Goal: Information Seeking & Learning: Learn about a topic

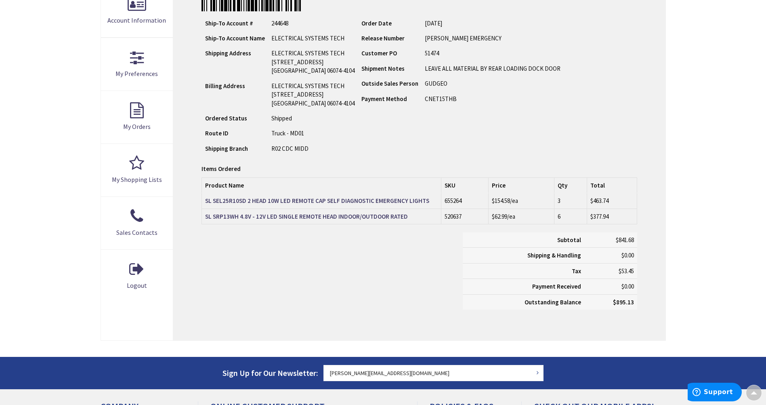
scroll to position [203, 0]
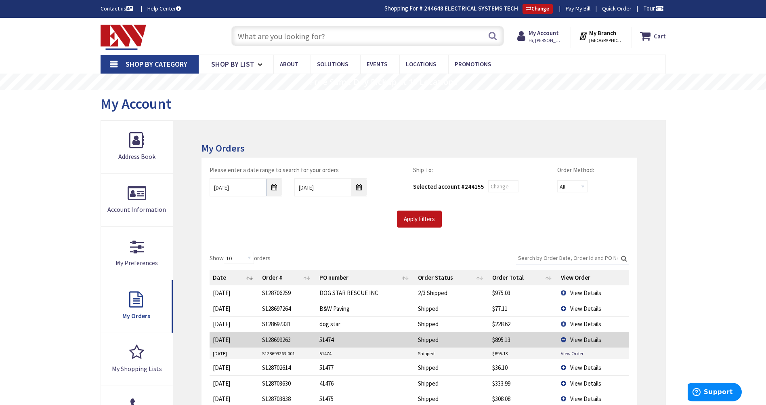
click at [341, 37] on input "text" at bounding box center [367, 36] width 273 height 20
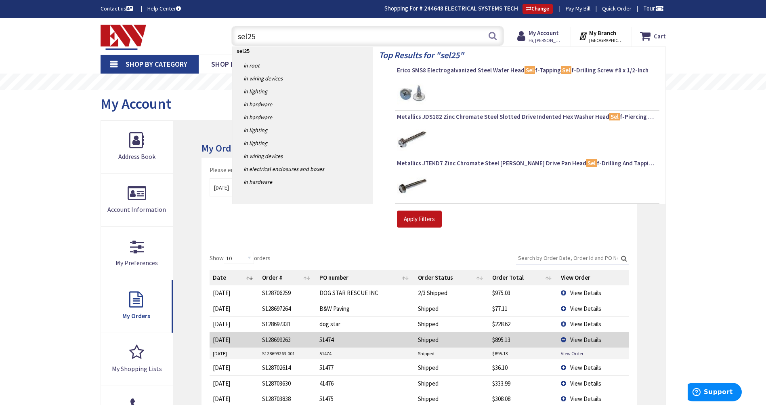
type input "sel25r"
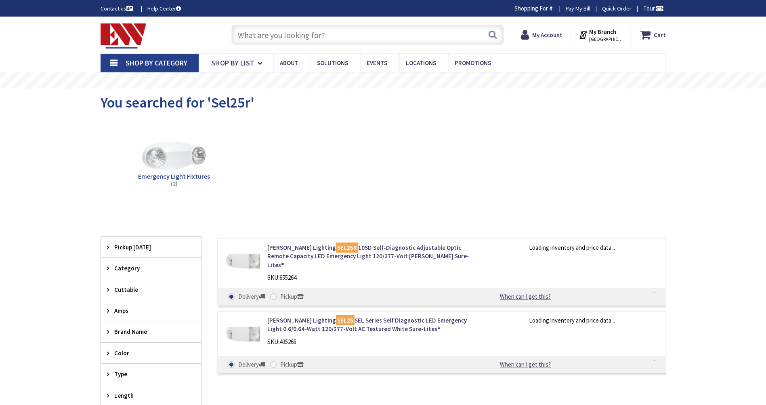
type input "[PERSON_NAME][GEOGRAPHIC_DATA], [GEOGRAPHIC_DATA]"
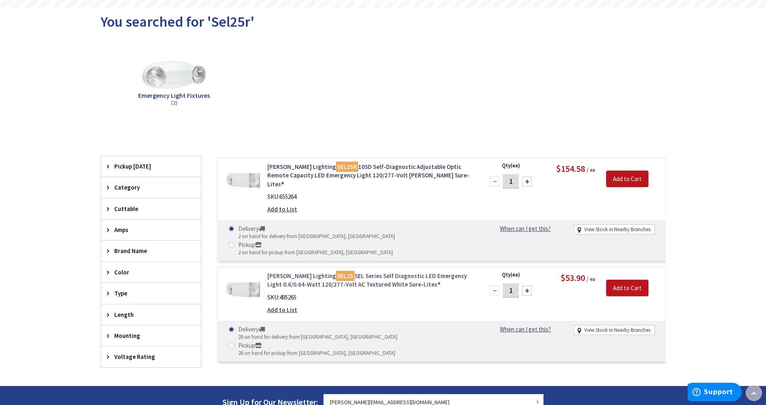
click at [384, 271] on link "Cooper Lighting SEL25 SEL Series Self Diagnostic LED Emergency Light 0.6/0.64-W…" at bounding box center [370, 279] width 206 height 17
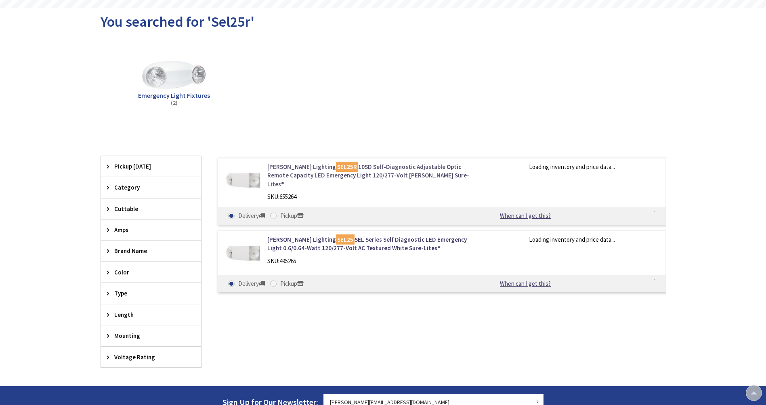
scroll to position [82, 0]
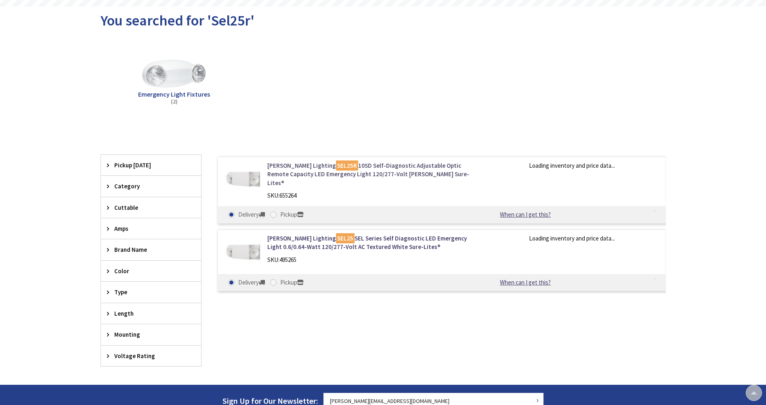
click at [396, 169] on link "[PERSON_NAME] Lighting SEL25R 10SD Self-Diagnostic Adjustable Optic Remote Capa…" at bounding box center [370, 174] width 206 height 26
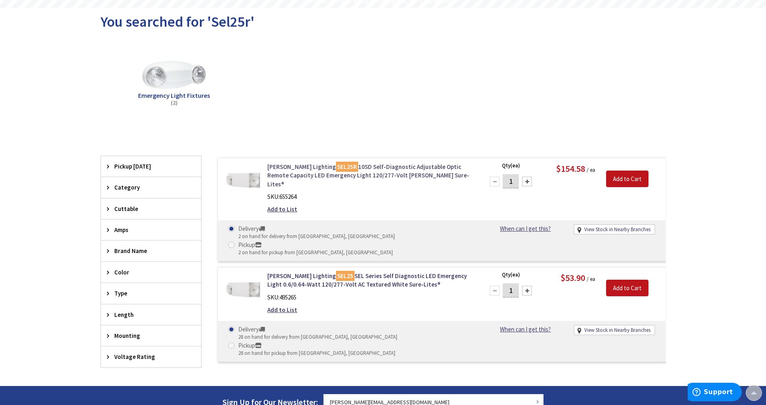
scroll to position [83, 0]
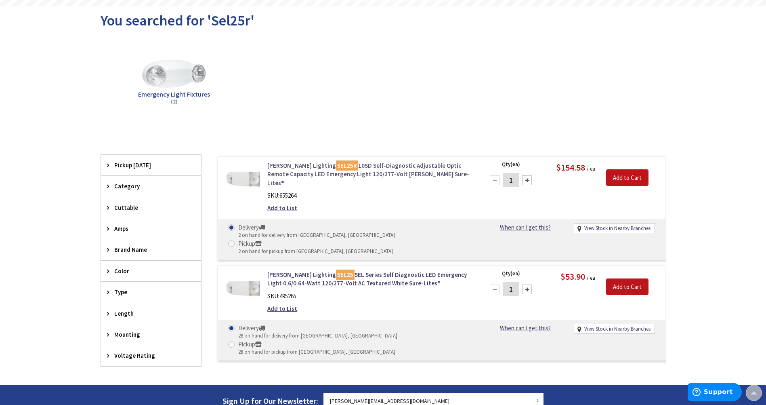
click at [370, 170] on link "Cooper Lighting SEL25R 10SD Self-Diagnostic Adjustable Optic Remote Capacity LE…" at bounding box center [370, 174] width 206 height 26
click at [379, 172] on link "Cooper Lighting SEL25R 10SD Self-Diagnostic Adjustable Optic Remote Capacity LE…" at bounding box center [370, 174] width 206 height 26
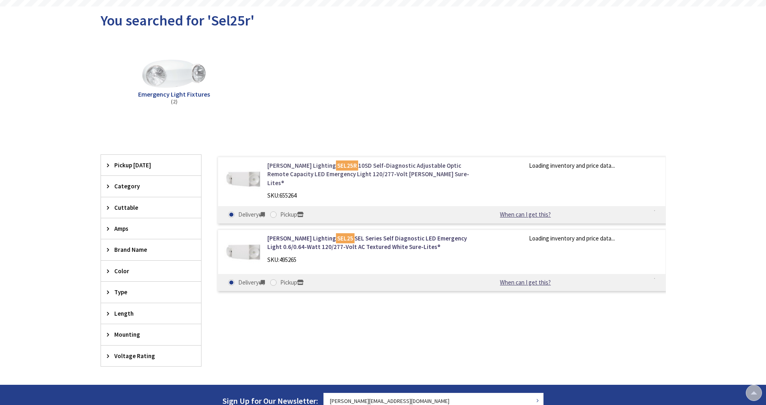
click at [391, 170] on link "Cooper Lighting SEL25R 10SD Self-Diagnostic Adjustable Optic Remote Capacity LE…" at bounding box center [370, 174] width 206 height 26
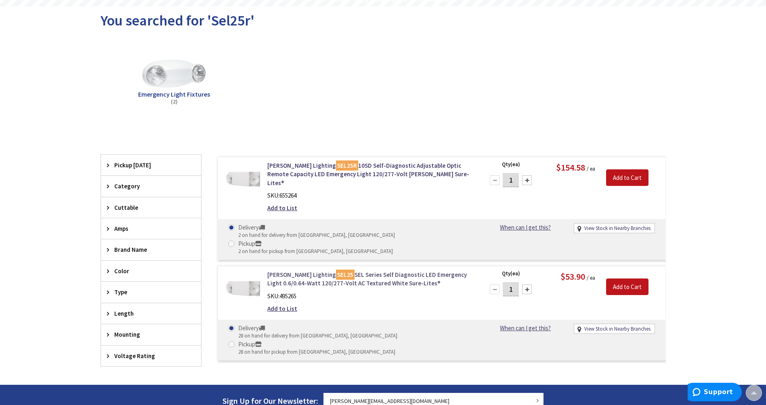
click at [395, 270] on link "Cooper Lighting SEL25 SEL Series Self Diagnostic LED Emergency Light 0.6/0.64-W…" at bounding box center [370, 278] width 206 height 17
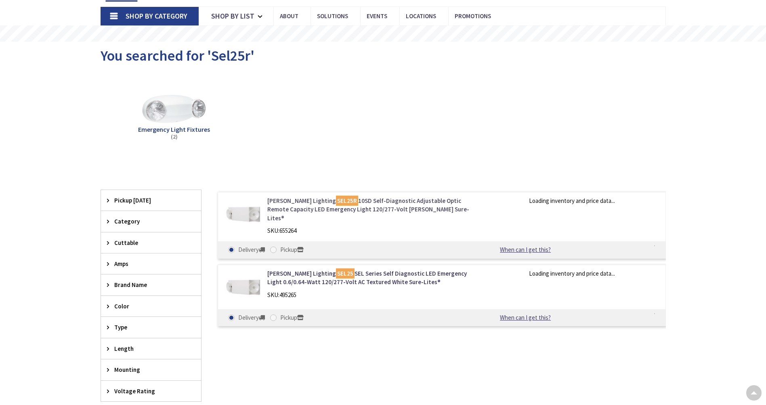
click at [392, 207] on link "Cooper Lighting SEL25R 10SD Self-Diagnostic Adjustable Optic Remote Capacity LE…" at bounding box center [370, 209] width 206 height 26
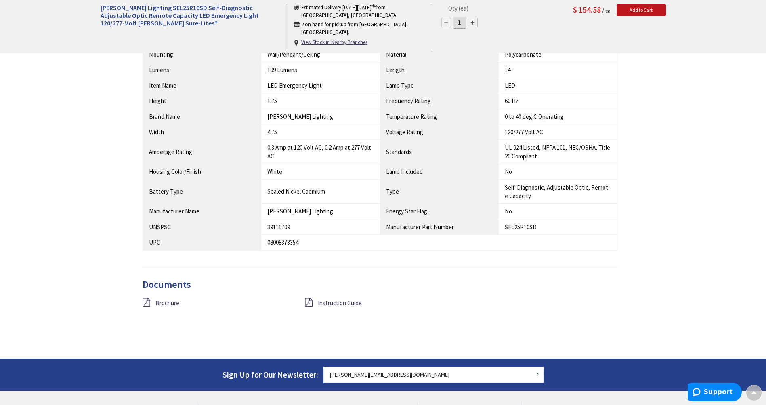
scroll to position [526, 0]
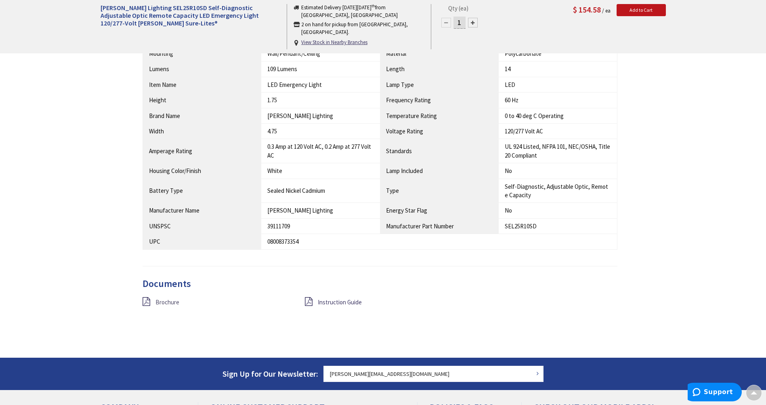
click at [168, 303] on span "Brochure" at bounding box center [167, 302] width 24 height 8
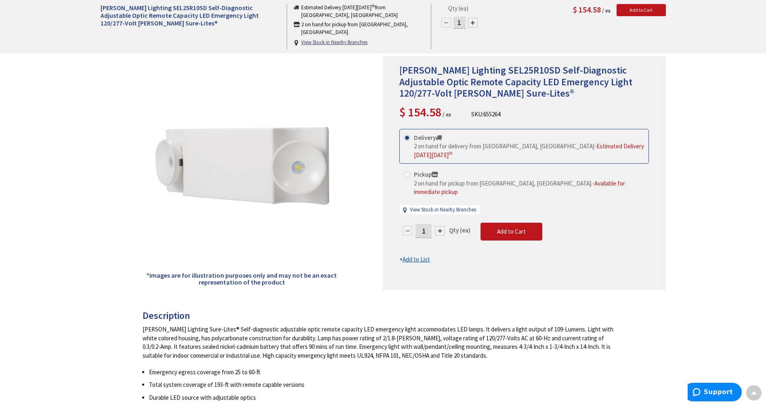
scroll to position [0, 0]
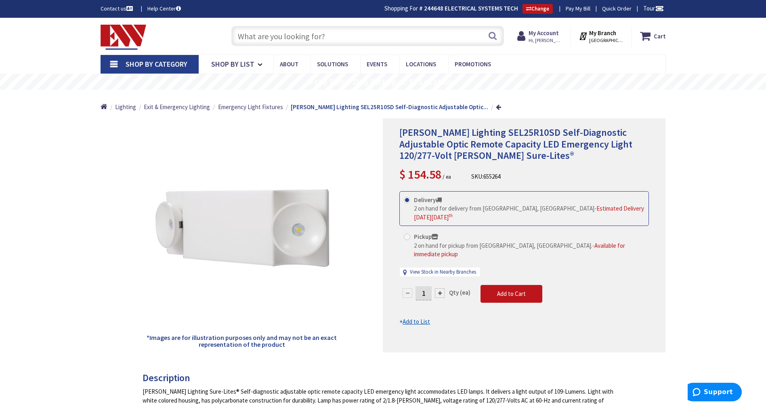
click at [344, 36] on input "text" at bounding box center [367, 36] width 273 height 20
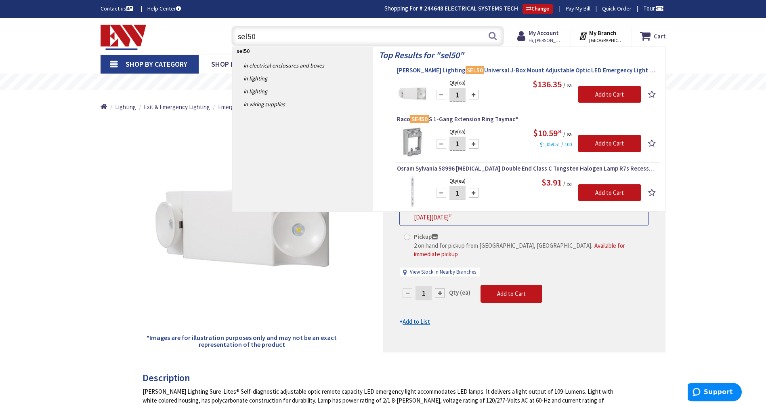
type input "sel50"
click at [498, 68] on span "Cooper Lighting SEL50 Universal J-Box Mount Adjustable Optic LED Emergency Ligh…" at bounding box center [527, 70] width 260 height 8
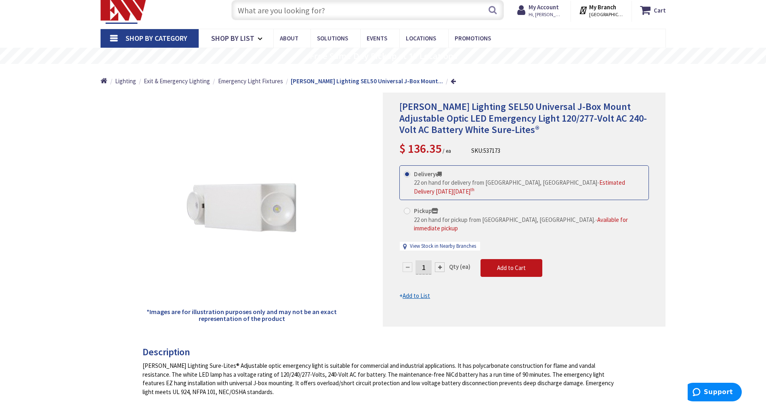
scroll to position [40, 0]
